Goal: Information Seeking & Learning: Learn about a topic

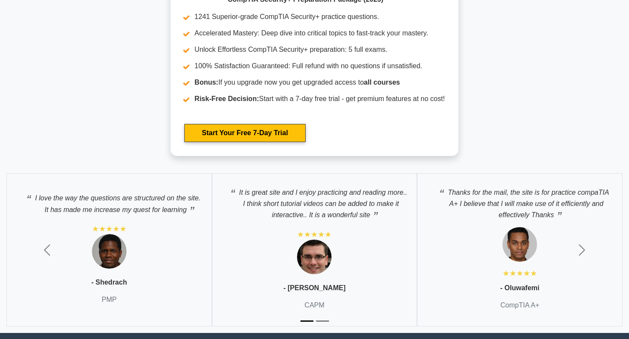
scroll to position [2182, 0]
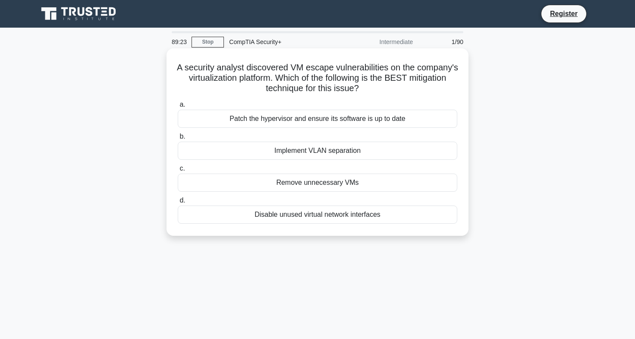
click at [319, 183] on div "Remove unnecessary VMs" at bounding box center [318, 182] width 280 height 18
click at [178, 171] on input "c. Remove unnecessary VMs" at bounding box center [178, 169] width 0 height 6
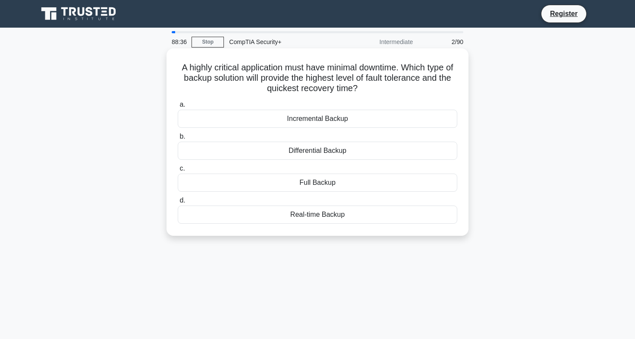
click at [315, 116] on div "Incremental Backup" at bounding box center [318, 119] width 280 height 18
click at [178, 107] on input "a. Incremental Backup" at bounding box center [178, 105] width 0 height 6
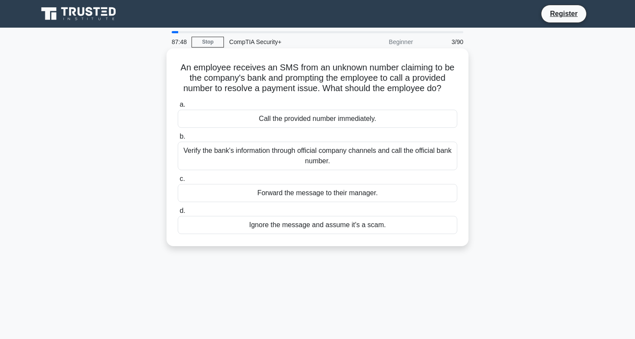
click at [339, 146] on div "Verify the bank's information through official company channels and call the of…" at bounding box center [318, 156] width 280 height 28
click at [178, 139] on input "b. Verify the bank's information through official company channels and call the…" at bounding box center [178, 137] width 0 height 6
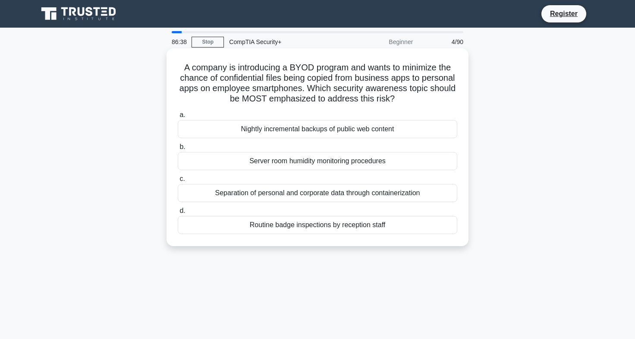
click at [336, 187] on div "Separation of personal and corporate data through containerization" at bounding box center [318, 193] width 280 height 18
click at [178, 182] on input "c. Separation of personal and corporate data through containerization" at bounding box center [178, 179] width 0 height 6
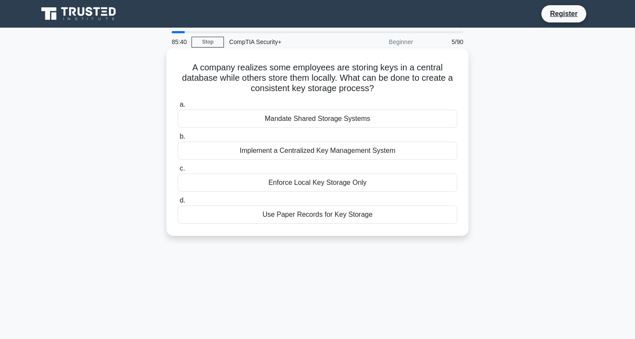
click at [288, 148] on div "Implement a Centralized Key Management System" at bounding box center [318, 151] width 280 height 18
click at [178, 139] on input "b. Implement a Centralized Key Management System" at bounding box center [178, 137] width 0 height 6
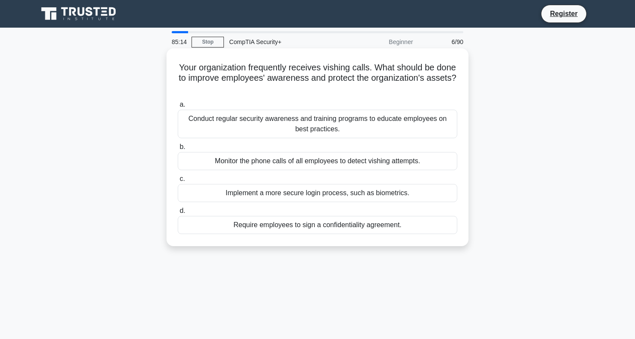
click at [265, 123] on div "Conduct regular security awareness and training programs to educate employees o…" at bounding box center [318, 124] width 280 height 28
click at [178, 107] on input "a. Conduct regular security awareness and training programs to educate employee…" at bounding box center [178, 105] width 0 height 6
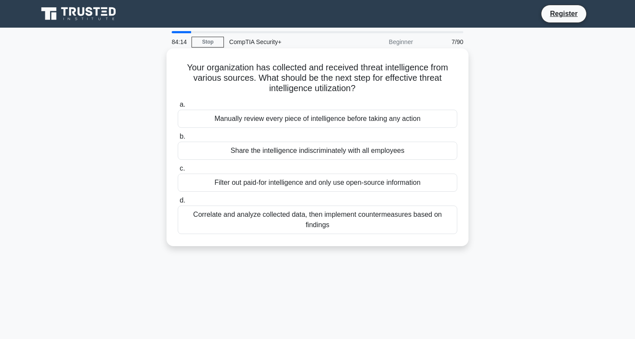
click at [322, 220] on div "Correlate and analyze collected data, then implement countermeasures based on f…" at bounding box center [318, 219] width 280 height 28
click at [178, 203] on input "d. Correlate and analyze collected data, then implement countermeasures based o…" at bounding box center [178, 201] width 0 height 6
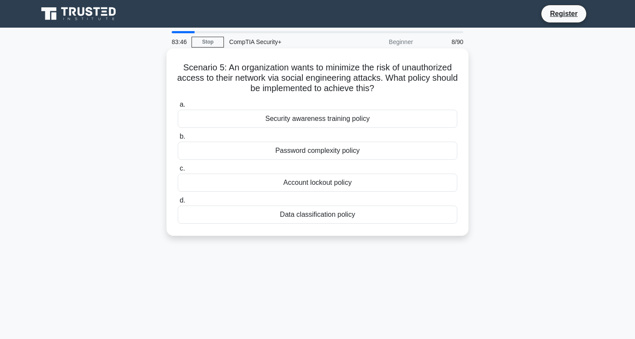
click at [285, 112] on div "Security awareness training policy" at bounding box center [318, 119] width 280 height 18
click at [178, 107] on input "a. Security awareness training policy" at bounding box center [178, 105] width 0 height 6
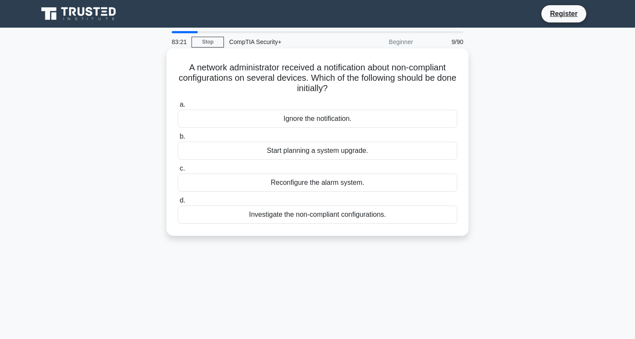
click at [259, 214] on div "Investigate the non-compliant configurations." at bounding box center [318, 214] width 280 height 18
click at [178, 203] on input "d. Investigate the non-compliant configurations." at bounding box center [178, 201] width 0 height 6
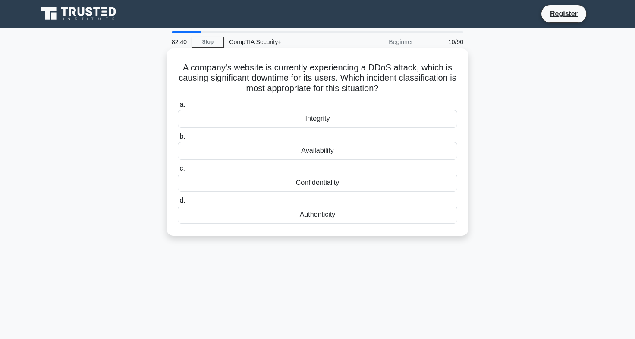
click at [305, 149] on div "Availability" at bounding box center [318, 151] width 280 height 18
click at [178, 139] on input "b. Availability" at bounding box center [178, 137] width 0 height 6
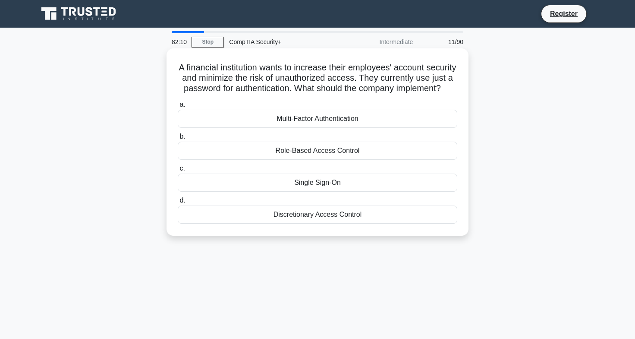
click at [286, 128] on div "Multi-Factor Authentication" at bounding box center [318, 119] width 280 height 18
click at [178, 107] on input "a. Multi-Factor Authentication" at bounding box center [178, 105] width 0 height 6
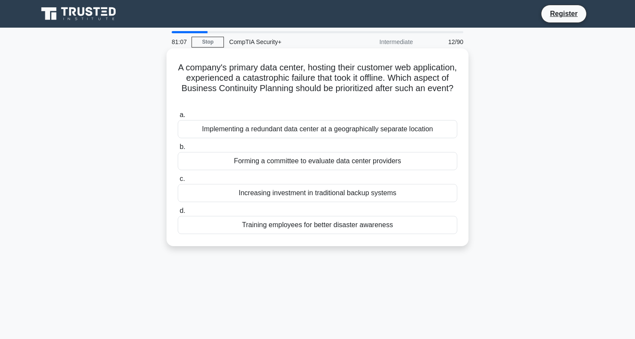
click at [277, 225] on div "Training employees for better disaster awareness" at bounding box center [318, 225] width 280 height 18
click at [178, 214] on input "d. Training employees for better disaster awareness" at bounding box center [178, 211] width 0 height 6
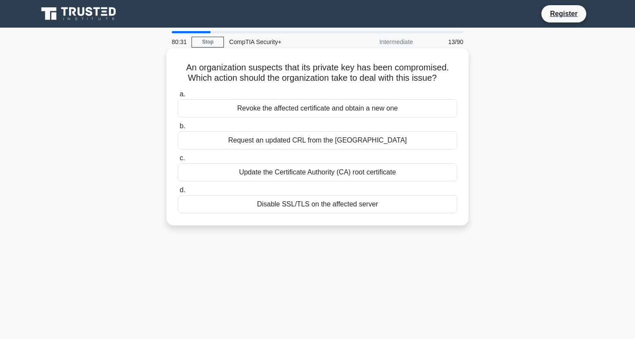
click at [291, 107] on div "Revoke the affected certificate and obtain a new one" at bounding box center [318, 108] width 280 height 18
click at [178, 97] on input "a. Revoke the affected certificate and obtain a new one" at bounding box center [178, 94] width 0 height 6
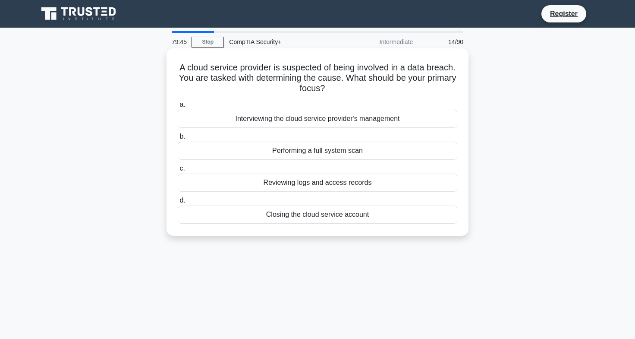
click at [306, 182] on div "Reviewing logs and access records" at bounding box center [318, 182] width 280 height 18
click at [178, 171] on input "c. Reviewing logs and access records" at bounding box center [178, 169] width 0 height 6
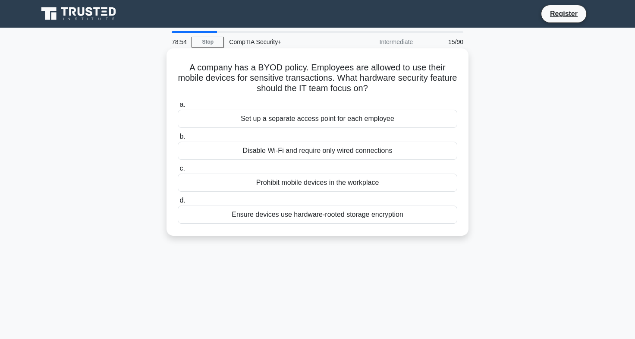
click at [305, 212] on div "Ensure devices use hardware-rooted storage encryption" at bounding box center [318, 214] width 280 height 18
click at [178, 203] on input "d. Ensure devices use hardware-rooted storage encryption" at bounding box center [178, 201] width 0 height 6
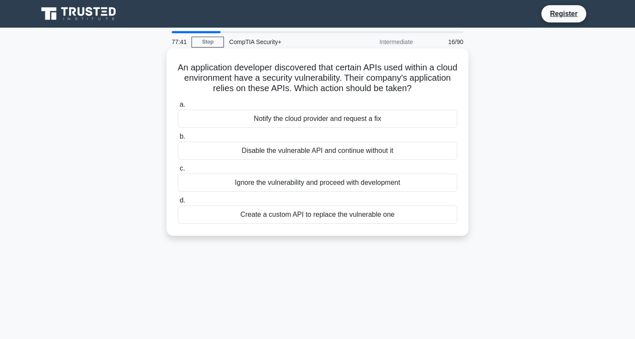
click at [272, 116] on div "Notify the cloud provider and request a fix" at bounding box center [318, 119] width 280 height 18
click at [178, 107] on input "a. Notify the cloud provider and request a fix" at bounding box center [178, 105] width 0 height 6
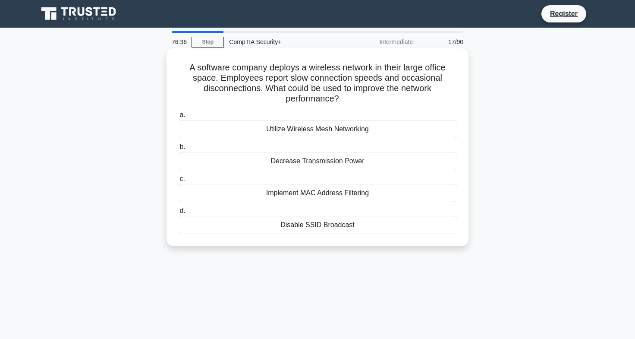
click at [319, 123] on div "Utilize Wireless Mesh Networking" at bounding box center [318, 129] width 280 height 18
click at [178, 118] on input "a. Utilize Wireless Mesh Networking" at bounding box center [178, 115] width 0 height 6
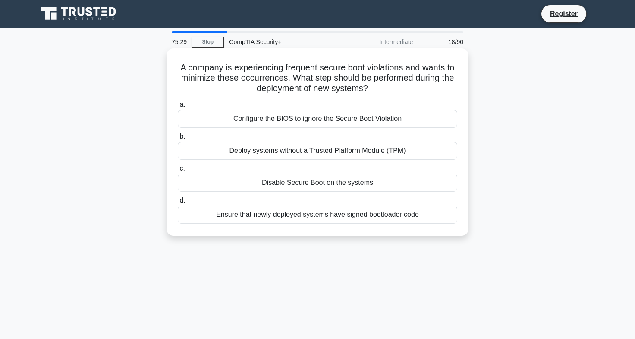
click at [320, 211] on div "Ensure that newly deployed systems have signed bootloader code" at bounding box center [318, 214] width 280 height 18
click at [178, 203] on input "d. Ensure that newly deployed systems have signed bootloader code" at bounding box center [178, 201] width 0 height 6
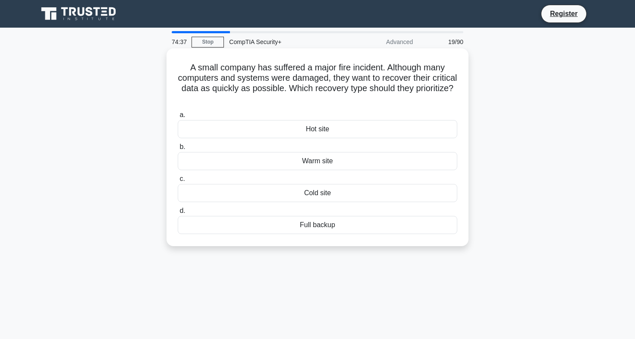
click at [314, 126] on div "Hot site" at bounding box center [318, 129] width 280 height 18
click at [178, 118] on input "a. Hot site" at bounding box center [178, 115] width 0 height 6
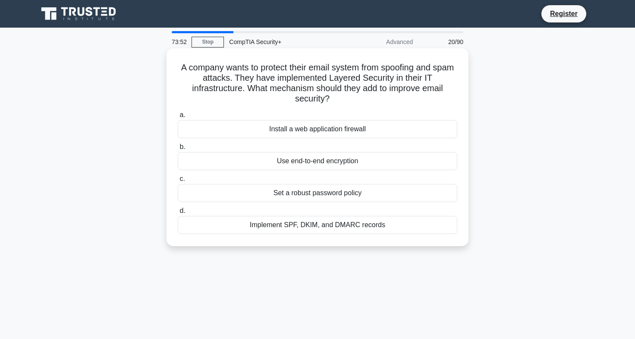
click at [283, 156] on div "Use end-to-end encryption" at bounding box center [318, 161] width 280 height 18
click at [178, 150] on input "b. Use end-to-end encryption" at bounding box center [178, 147] width 0 height 6
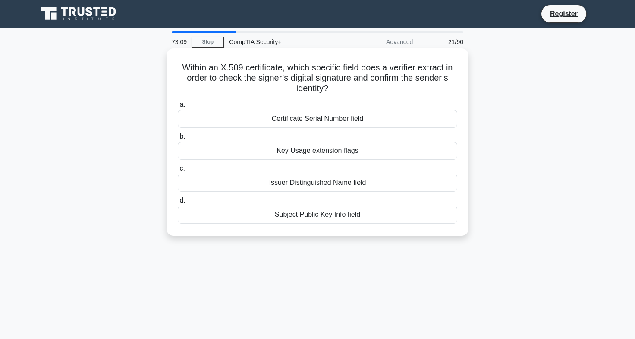
click at [307, 180] on div "Issuer Distinguished Name field" at bounding box center [318, 182] width 280 height 18
click at [178, 171] on input "c. Issuer Distinguished Name field" at bounding box center [178, 169] width 0 height 6
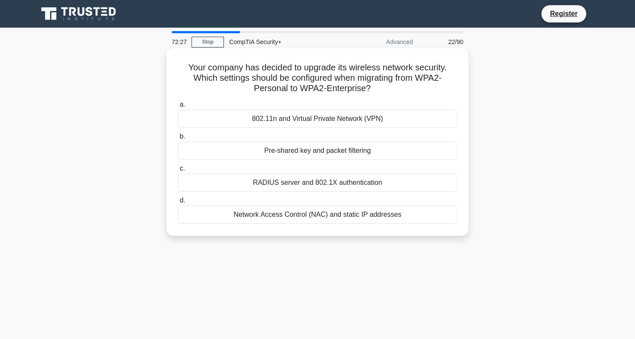
click at [305, 213] on div "Network Access Control (NAC) and static IP addresses" at bounding box center [318, 214] width 280 height 18
click at [178, 203] on input "d. Network Access Control (NAC) and static IP addresses" at bounding box center [178, 201] width 0 height 6
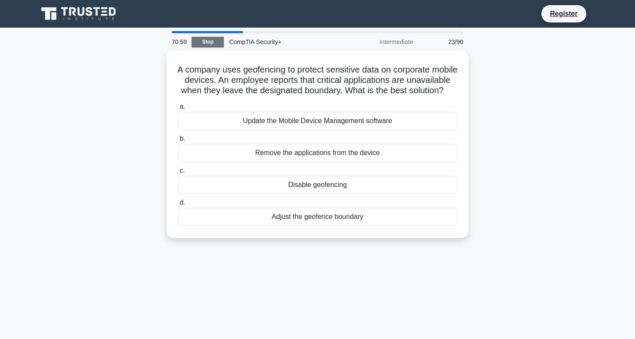
click at [198, 37] on link "Stop" at bounding box center [208, 42] width 32 height 11
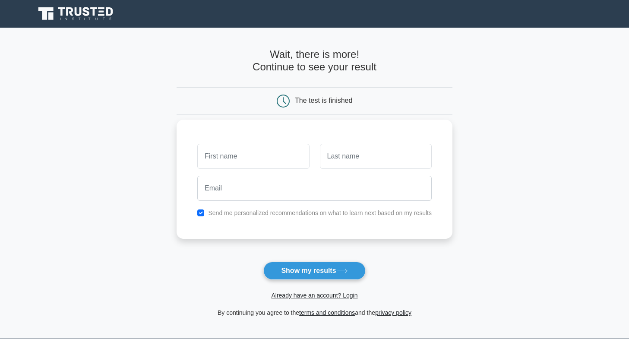
click at [259, 161] on input "text" at bounding box center [253, 156] width 112 height 25
type input "[PERSON_NAME]"
click at [325, 269] on button "Show my results" at bounding box center [314, 271] width 102 height 18
click at [340, 157] on input "text" at bounding box center [376, 156] width 112 height 25
type input "Asiri"
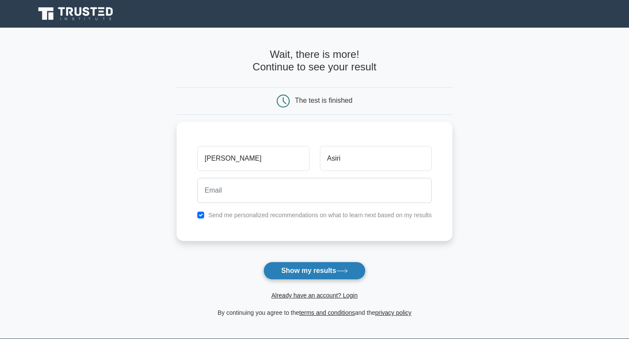
click at [285, 264] on button "Show my results" at bounding box center [314, 271] width 102 height 18
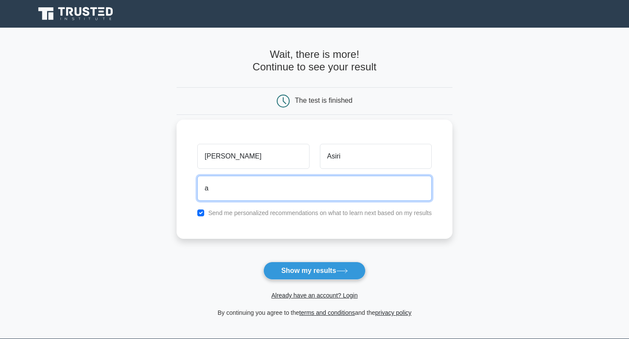
type input "allawiiii2@gmail.com"
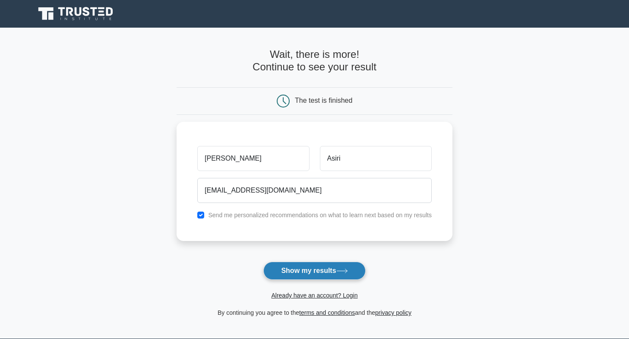
click at [296, 266] on button "Show my results" at bounding box center [314, 271] width 102 height 18
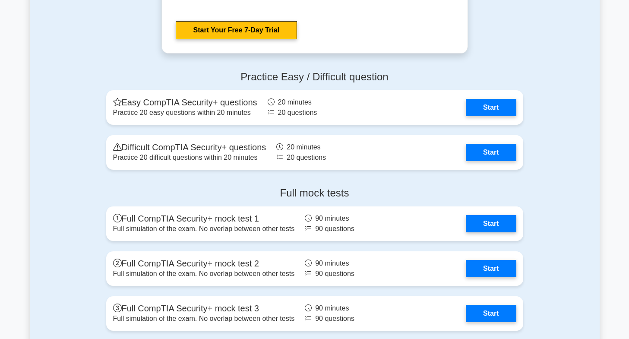
scroll to position [1781, 0]
